Goal: Information Seeking & Learning: Learn about a topic

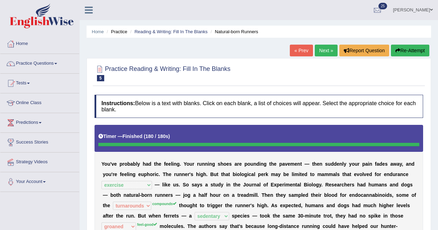
select select "exercise"
select select "turnarounds"
select select "sedentary"
select select "groaned"
select select "behavior"
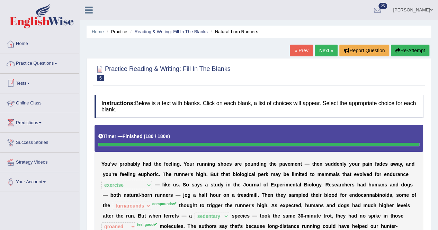
click at [27, 102] on link "Online Class" at bounding box center [39, 101] width 79 height 17
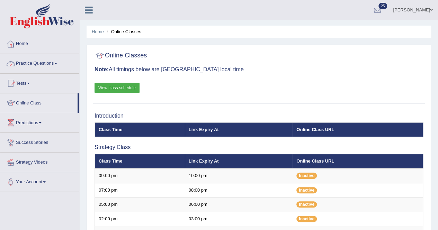
click at [41, 63] on link "Practice Questions" at bounding box center [39, 62] width 79 height 17
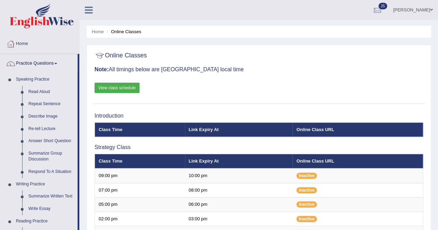
scroll to position [201, 0]
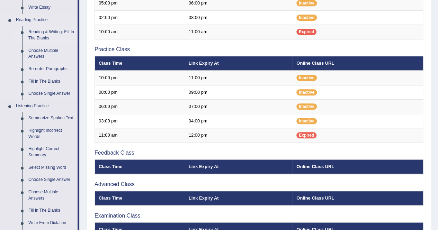
click at [50, 34] on link "Reading & Writing: Fill In The Blanks" at bounding box center [51, 35] width 52 height 18
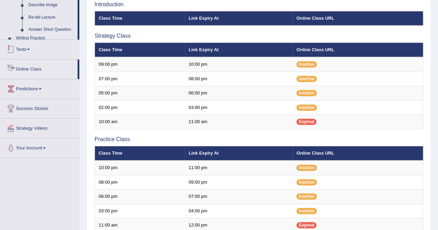
scroll to position [166, 0]
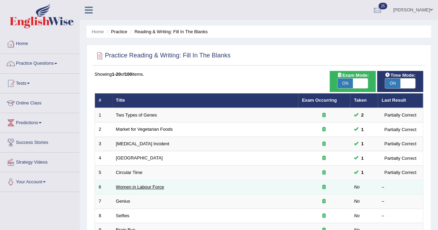
click at [145, 185] on link "Women in Labour Force" at bounding box center [140, 186] width 48 height 5
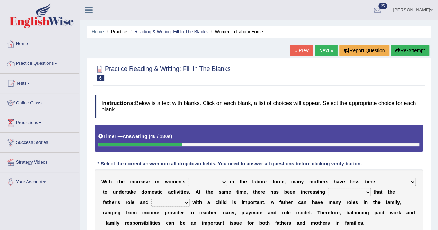
scroll to position [133, 0]
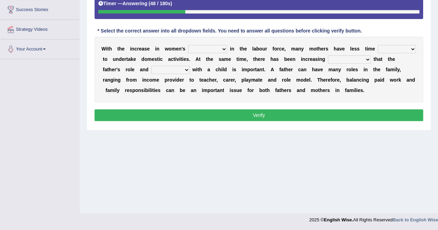
click at [222, 48] on select "attendance substitution participation definition" at bounding box center [207, 49] width 39 height 8
select select "participation"
click at [188, 45] on select "attendance substitution participation definition" at bounding box center [207, 49] width 39 height 8
click at [412, 49] on select "available related consumable useful" at bounding box center [397, 49] width 38 height 8
select select "available"
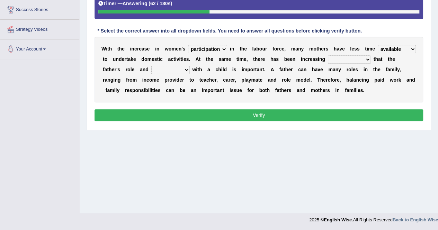
click at [378, 45] on select "available related consumable useful" at bounding box center [397, 49] width 38 height 8
click at [371, 58] on b at bounding box center [372, 59] width 3 height 6
click at [367, 59] on select "recognition discrimination resolution recreation" at bounding box center [349, 59] width 43 height 8
click at [183, 67] on select "scholarship realtionship worship employment" at bounding box center [170, 70] width 38 height 8
select select "realtionship"
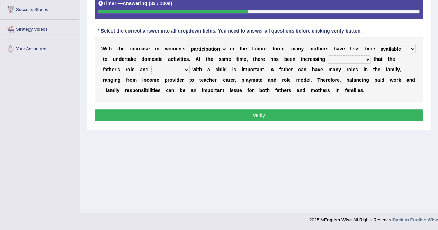
click at [151, 66] on select "scholarship realtionship worship employment" at bounding box center [170, 70] width 38 height 8
click at [221, 47] on select "attendance substitution participation definition" at bounding box center [207, 49] width 39 height 8
click at [412, 48] on select "available related consumable useful" at bounding box center [397, 49] width 38 height 8
click at [362, 59] on select "recognition discrimination resolution recreation" at bounding box center [349, 59] width 43 height 8
click at [328, 55] on select "recognition discrimination resolution recreation" at bounding box center [349, 59] width 43 height 8
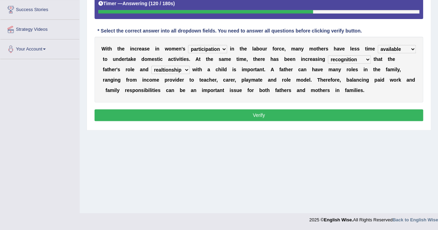
click at [183, 67] on select "scholarship realtionship worship employment" at bounding box center [170, 70] width 38 height 8
click at [220, 100] on div "W i t h t h e i n c r e a s e i n w o m e n ' s attendance substitution partici…" at bounding box center [258, 70] width 328 height 66
click at [361, 58] on select "recognition discrimination resolution recreation" at bounding box center [349, 59] width 43 height 8
select select "resolution"
click at [328, 55] on select "recognition discrimination resolution recreation" at bounding box center [349, 59] width 43 height 8
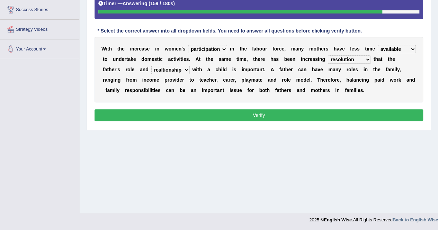
click at [222, 48] on select "attendance substitution participation definition" at bounding box center [207, 49] width 39 height 8
select select "attendance"
click at [188, 45] on select "attendance substitution participation definition" at bounding box center [207, 49] width 39 height 8
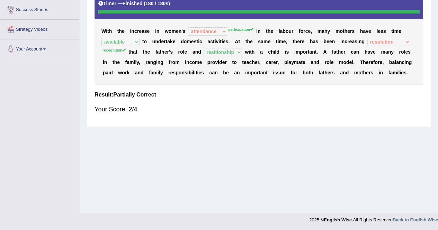
scroll to position [0, 0]
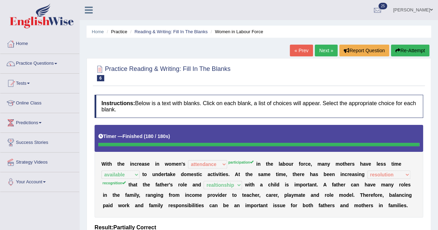
click at [406, 45] on button "Re-Attempt" at bounding box center [410, 51] width 38 height 12
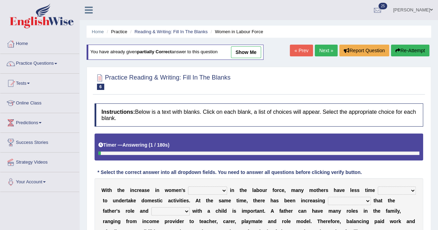
scroll to position [133, 0]
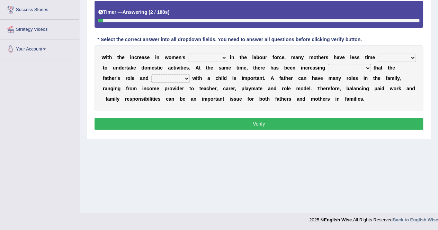
click at [411, 54] on select "available related consumable useful" at bounding box center [397, 58] width 38 height 8
select select "available"
click at [378, 54] on select "available related consumable useful" at bounding box center [397, 58] width 38 height 8
click at [224, 56] on select "attendance substitution participation definition" at bounding box center [207, 58] width 39 height 8
select select "participation"
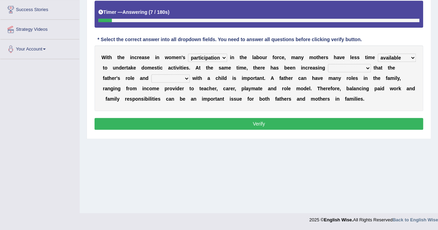
click at [188, 54] on select "attendance substitution participation definition" at bounding box center [207, 58] width 39 height 8
click at [365, 67] on select "recognition discrimination resolution recreation" at bounding box center [349, 68] width 43 height 8
select select "recognition"
click at [328, 64] on select "recognition discrimination resolution recreation" at bounding box center [349, 68] width 43 height 8
drag, startPoint x: 185, startPoint y: 81, endPoint x: 173, endPoint y: 103, distance: 24.9
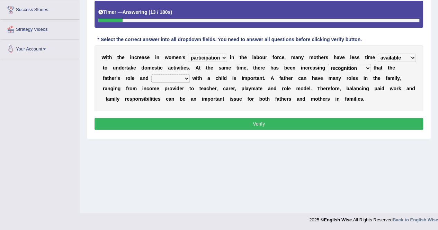
click at [173, 103] on div "W i t h t h e i n c r e a s e i n w o m e n ' s attendance substitution partici…" at bounding box center [258, 78] width 328 height 66
select select "realtionship"
click at [151, 74] on select "scholarship realtionship worship employment" at bounding box center [170, 78] width 38 height 8
